Goal: Information Seeking & Learning: Check status

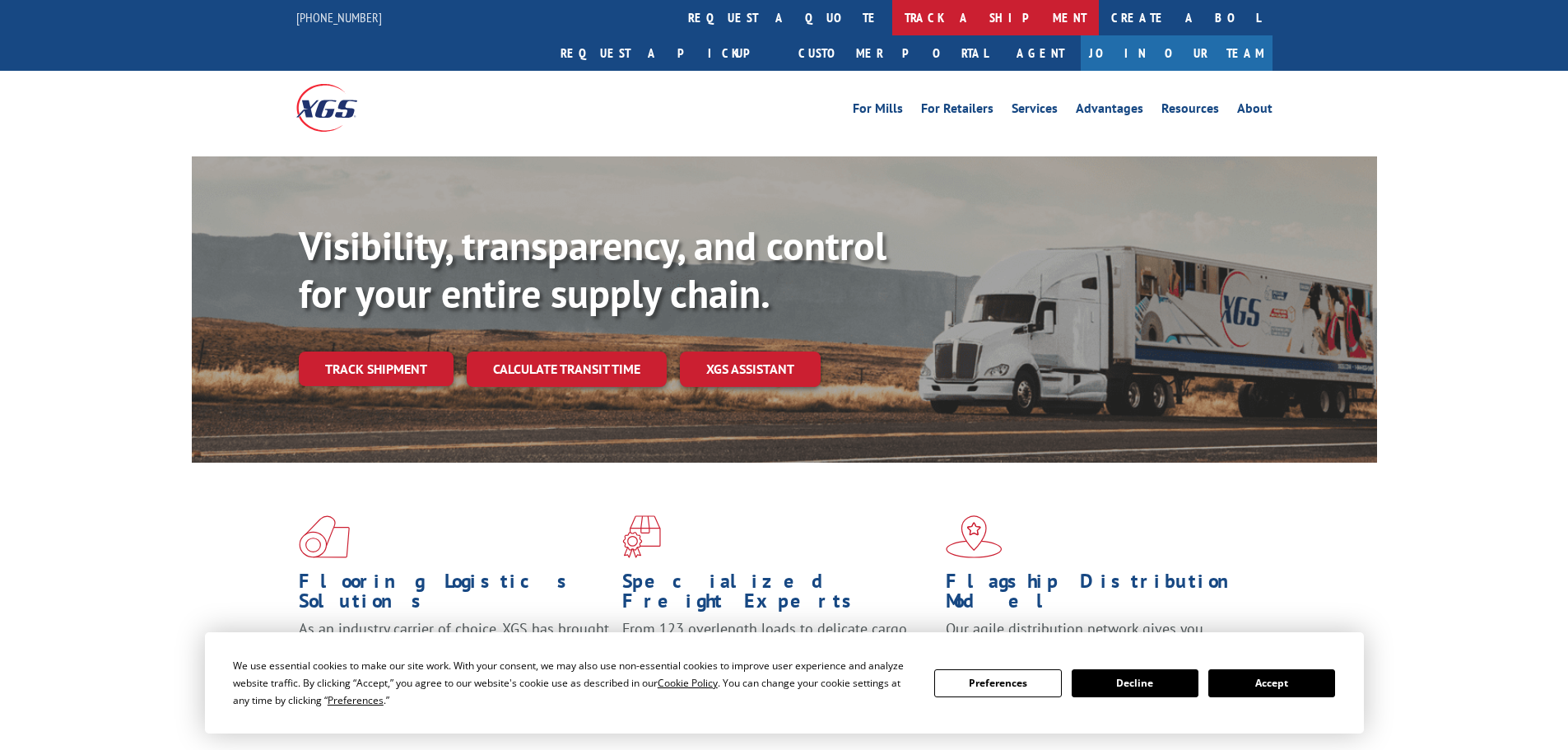
click at [893, 27] on link "track a shipment" at bounding box center [995, 18] width 206 height 36
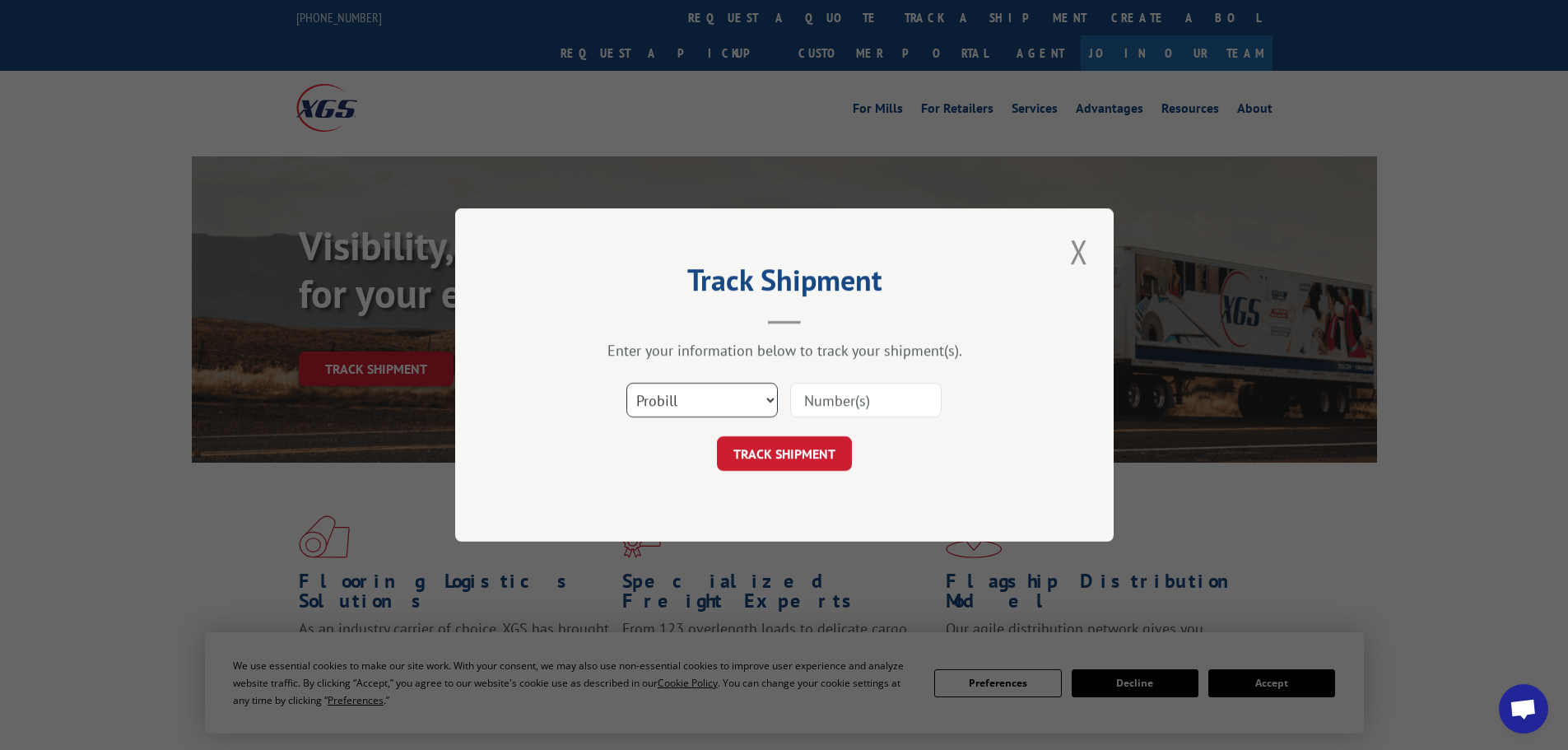
click at [757, 404] on select "Select category... Probill BOL PO" at bounding box center [702, 399] width 151 height 35
select select "po"
click at [627, 382] on select "Select category... Probill BOL PO" at bounding box center [702, 399] width 151 height 35
click at [822, 400] on input at bounding box center [866, 399] width 151 height 35
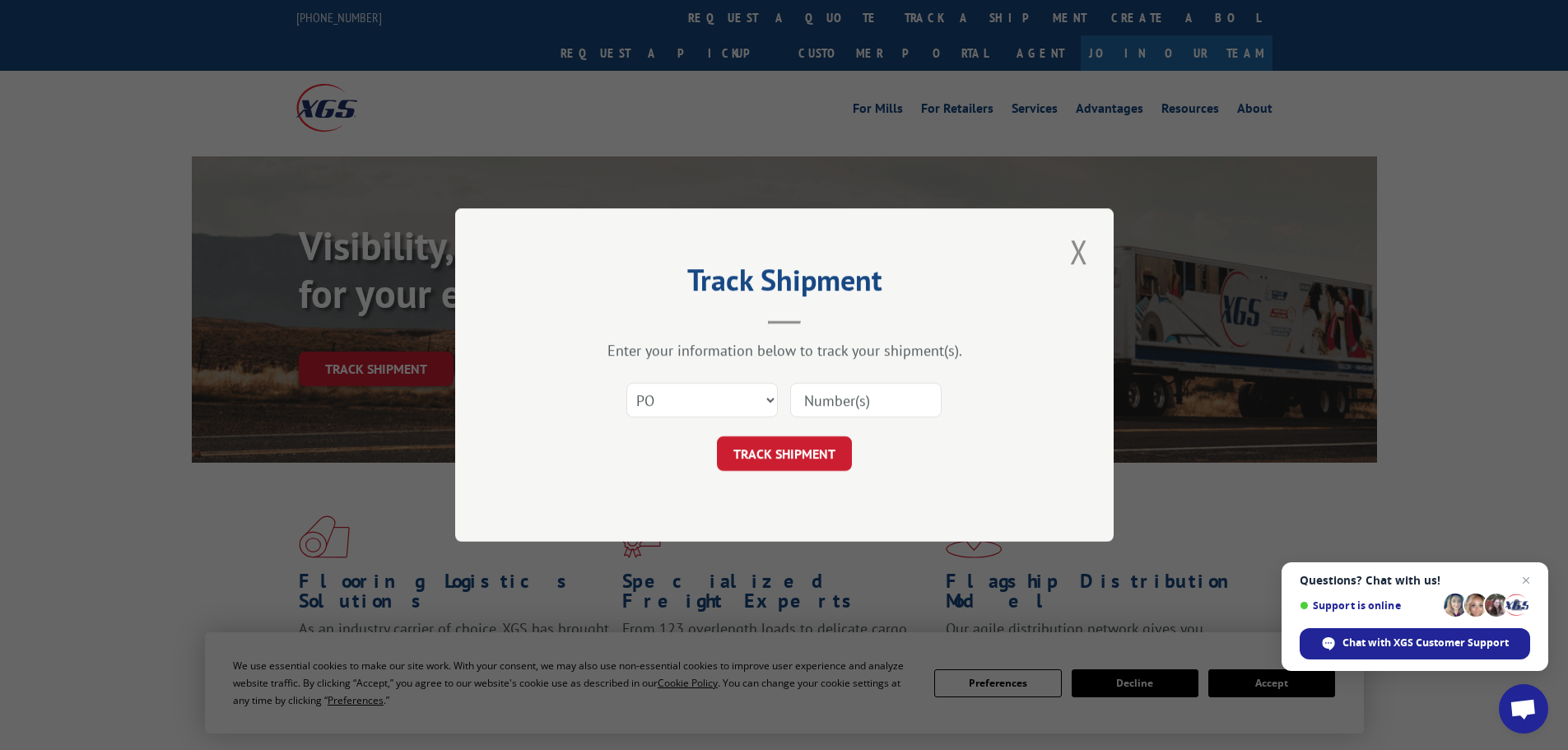
paste input "70540976"
type input "70540976"
click at [820, 442] on button "TRACK SHIPMENT" at bounding box center [785, 453] width 135 height 35
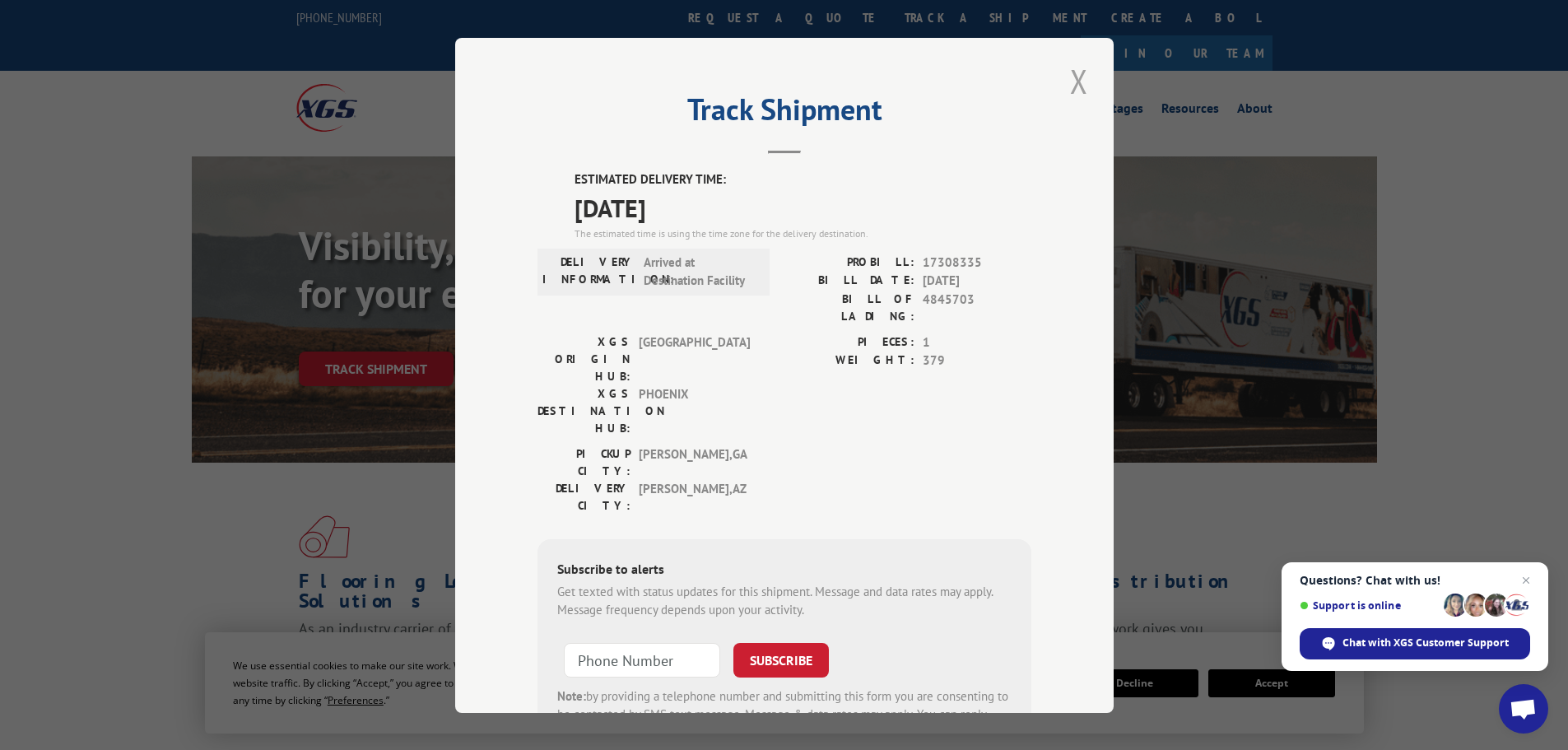
click at [1071, 83] on button "Close modal" at bounding box center [1079, 81] width 28 height 45
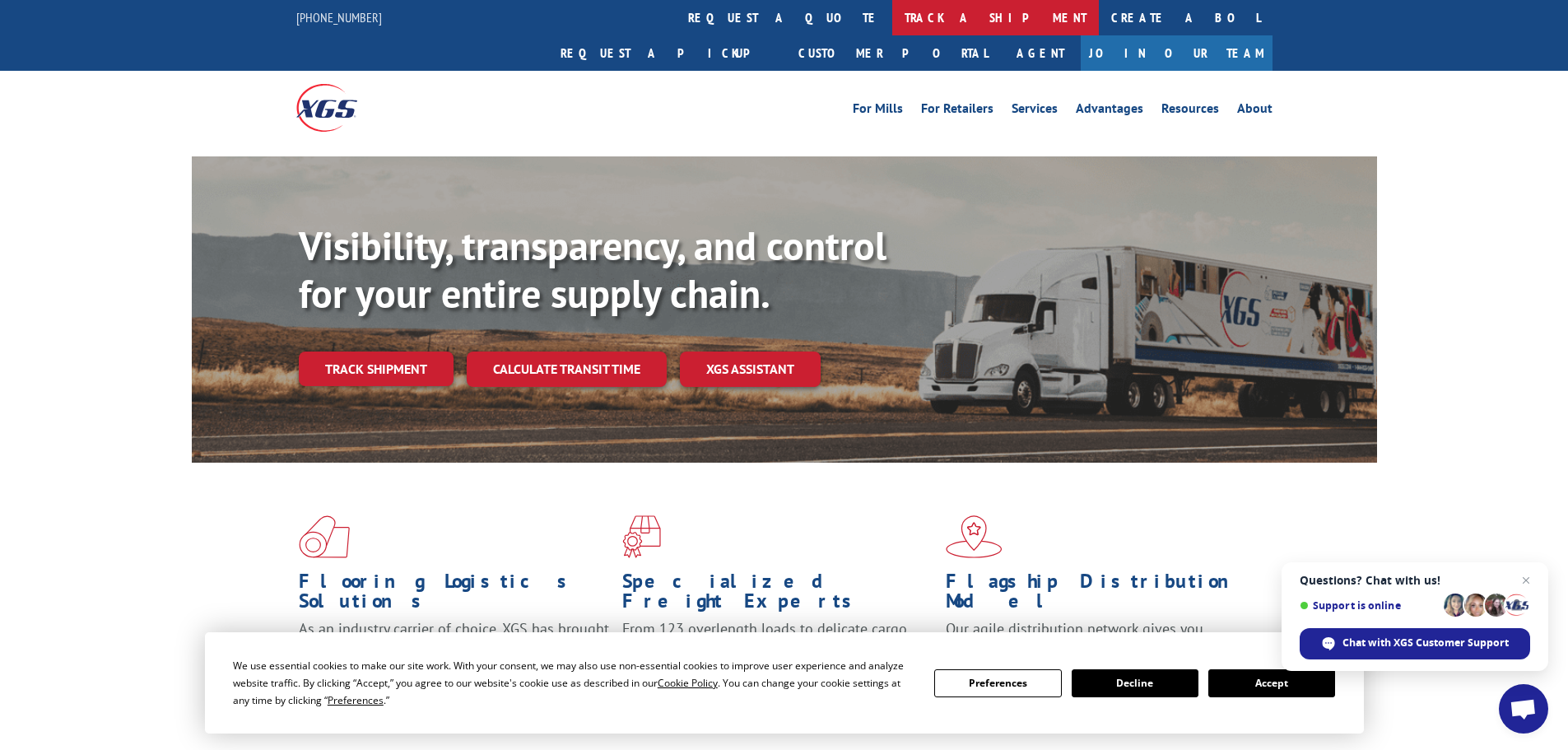
click at [893, 11] on link "track a shipment" at bounding box center [995, 18] width 206 height 36
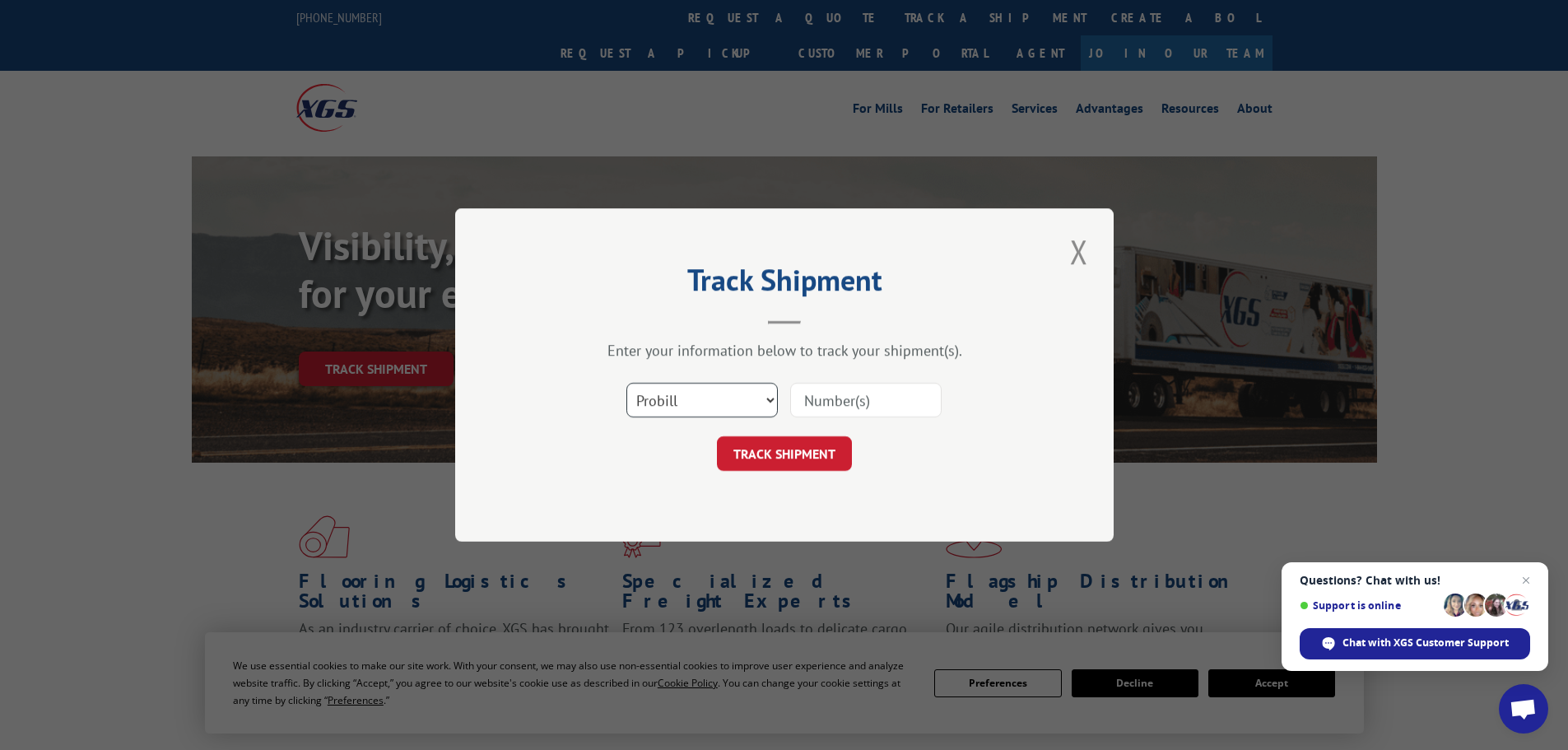
click at [745, 391] on select "Select category... Probill BOL PO" at bounding box center [702, 399] width 151 height 35
select select "po"
click at [627, 382] on select "Select category... Probill BOL PO" at bounding box center [702, 399] width 151 height 35
click at [917, 397] on input at bounding box center [866, 399] width 151 height 35
paste input "70540960"
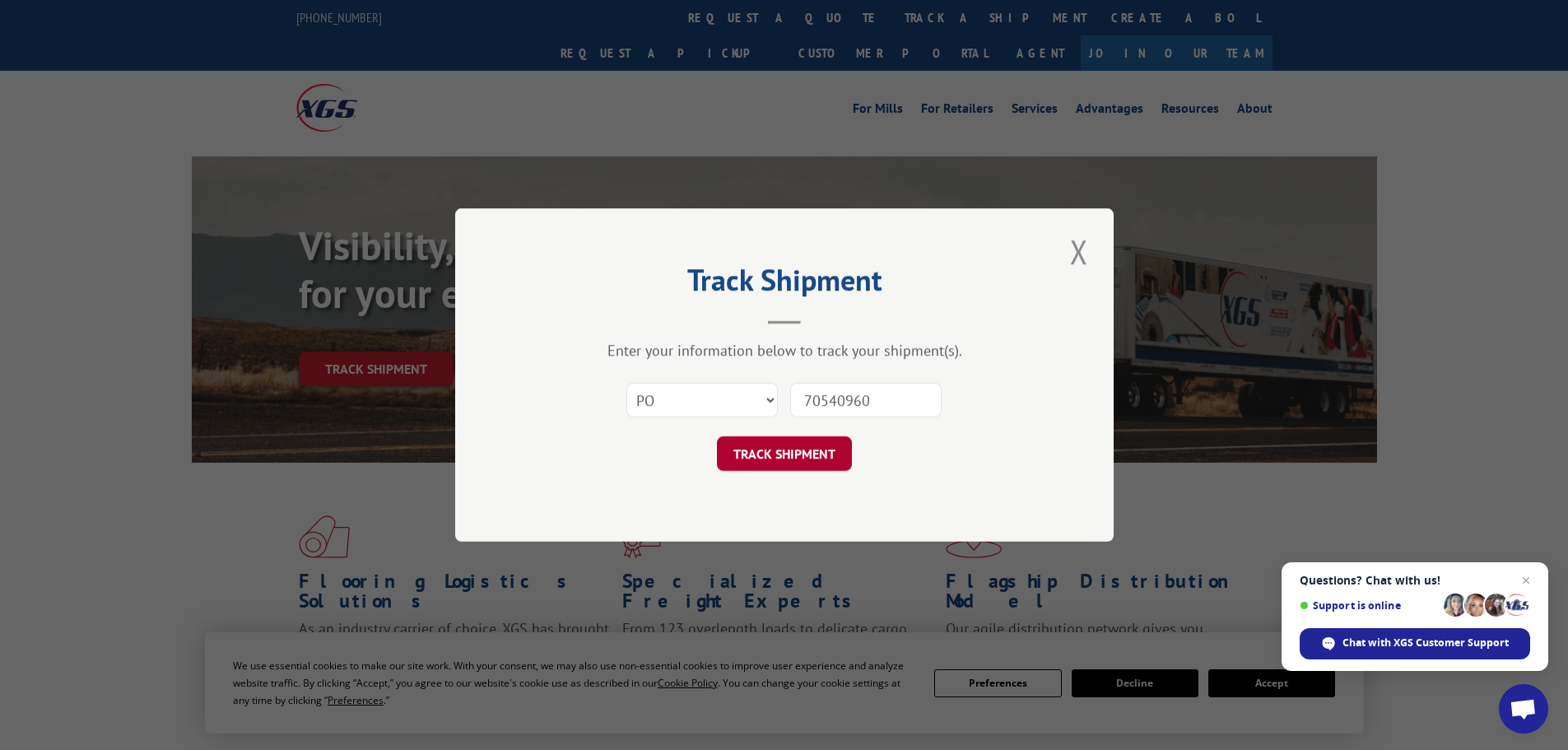
type input "70540960"
click at [807, 453] on button "TRACK SHIPMENT" at bounding box center [785, 453] width 135 height 35
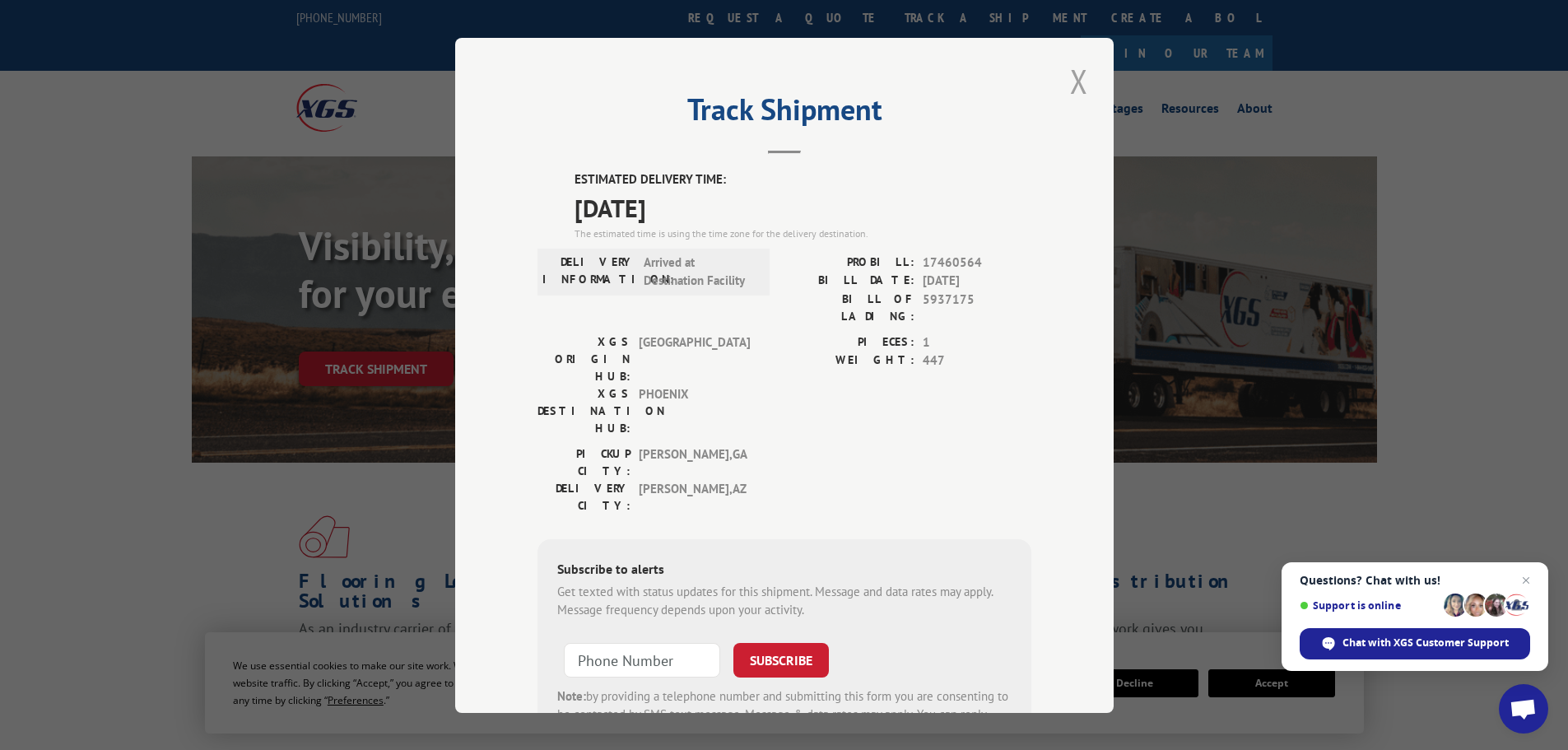
click at [1074, 69] on button "Close modal" at bounding box center [1079, 81] width 28 height 45
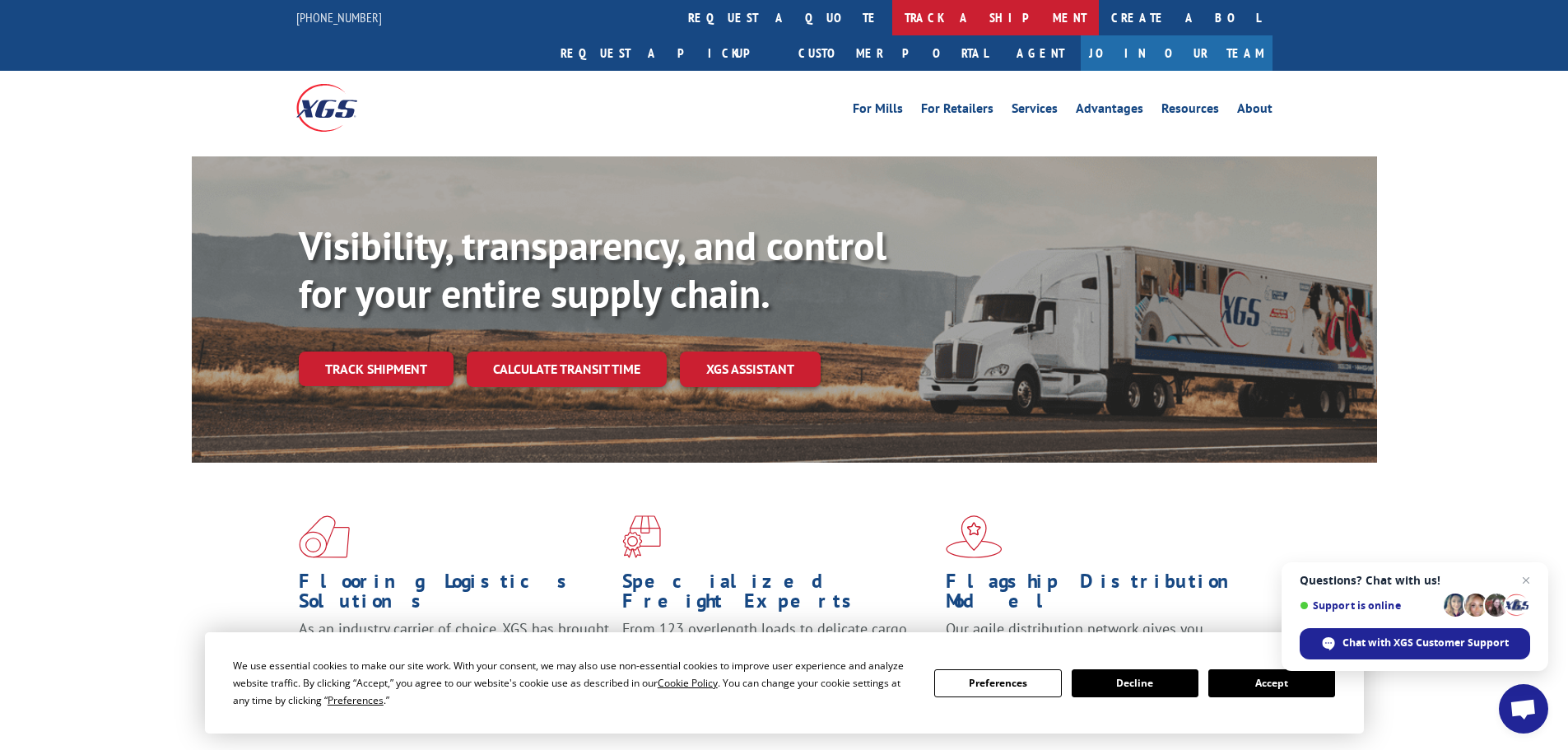
click at [893, 23] on link "track a shipment" at bounding box center [995, 18] width 206 height 36
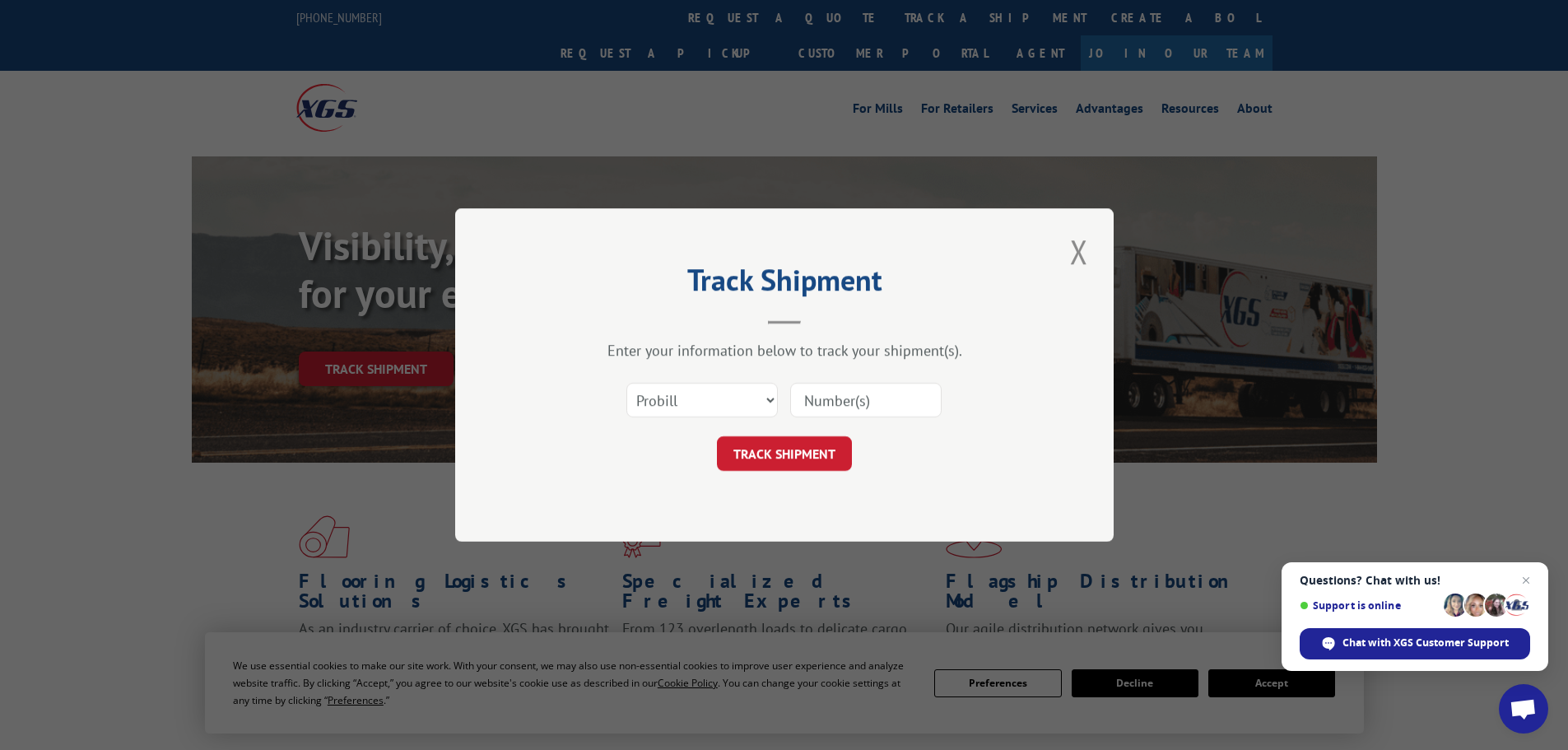
click at [740, 418] on div "Select category... Probill BOL PO" at bounding box center [702, 400] width 149 height 38
click at [742, 399] on select "Select category... Probill BOL PO" at bounding box center [702, 399] width 151 height 35
select select "po"
click at [627, 382] on select "Select category... Probill BOL PO" at bounding box center [702, 399] width 151 height 35
click at [841, 407] on input at bounding box center [866, 399] width 151 height 35
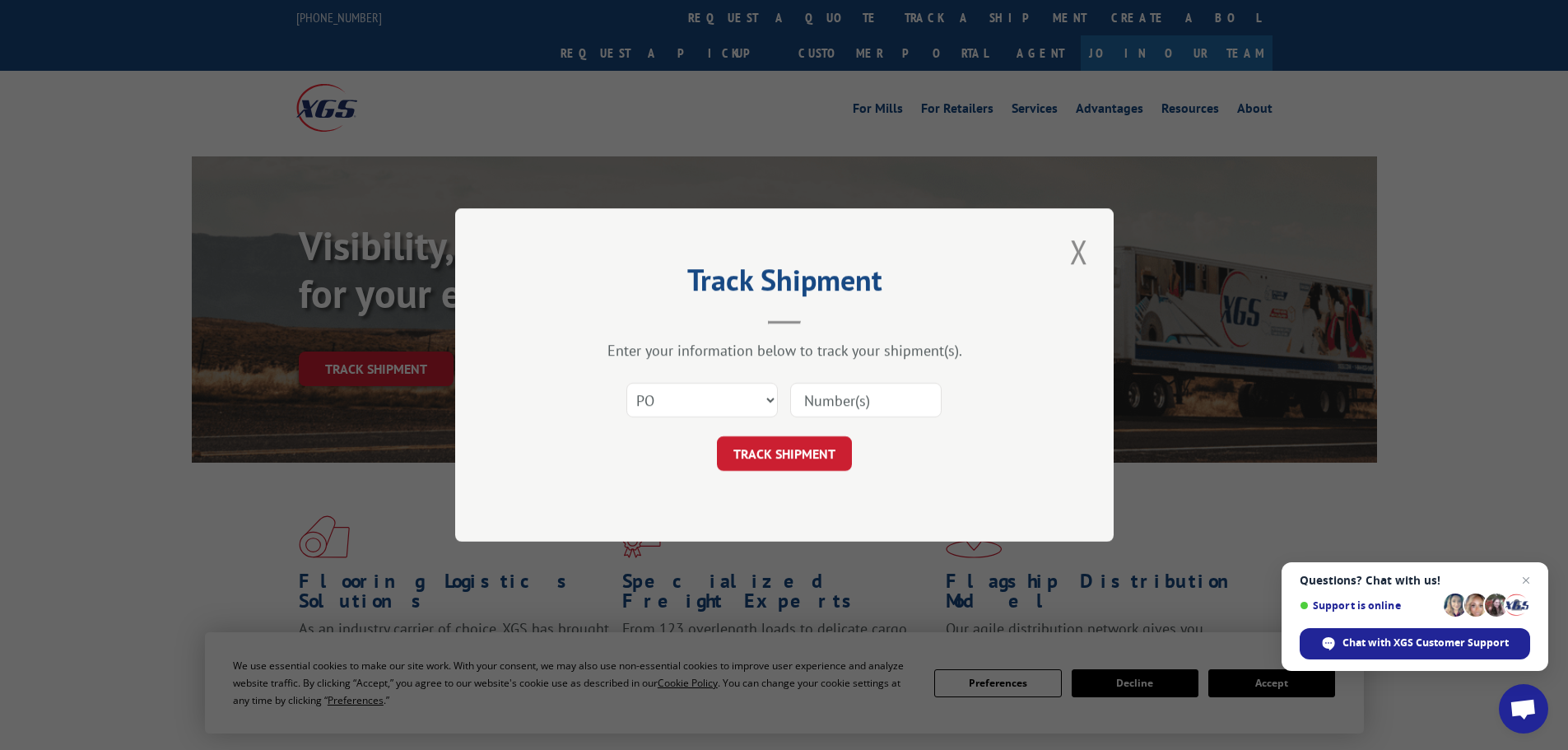
paste input "70541011"
type input "70541011"
click at [776, 453] on button "TRACK SHIPMENT" at bounding box center [785, 453] width 135 height 35
